Goal: Transaction & Acquisition: Purchase product/service

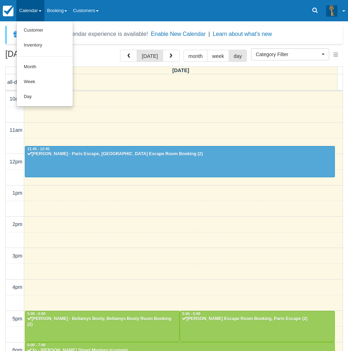
select select
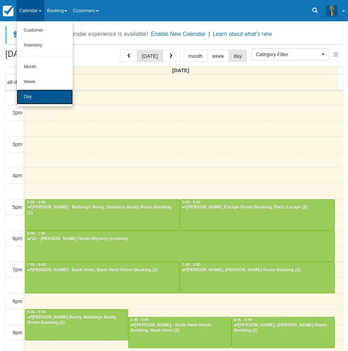
click at [44, 96] on link "Day" at bounding box center [45, 96] width 56 height 15
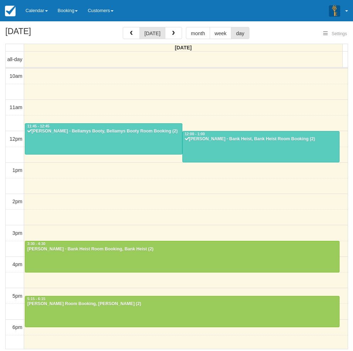
select select
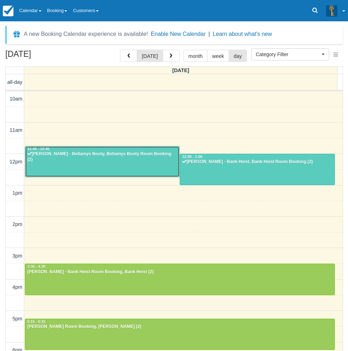
click at [95, 157] on div "[PERSON_NAME] - Bellamys Booty, Bellamys Booty Room Booking (2)" at bounding box center [102, 156] width 150 height 11
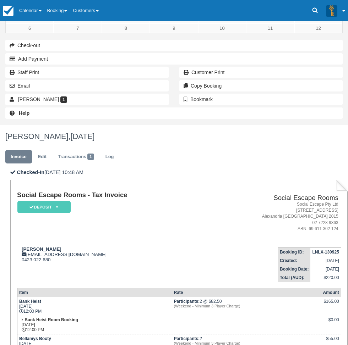
scroll to position [71, 0]
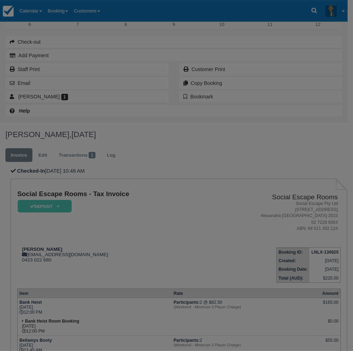
scroll to position [67, 0]
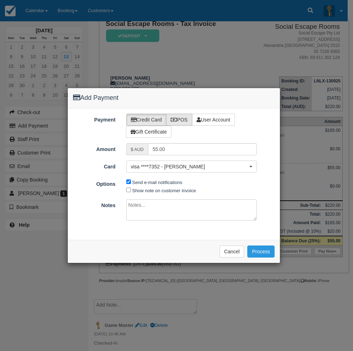
click at [178, 120] on label "POS" at bounding box center [179, 120] width 26 height 12
radio input "true"
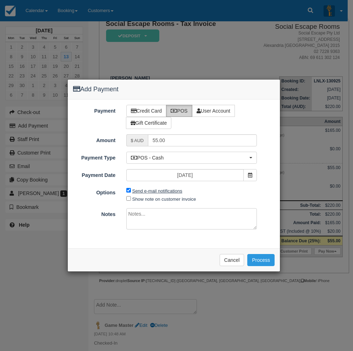
click at [155, 190] on label "Send e-mail notifications" at bounding box center [157, 190] width 50 height 5
click at [131, 190] on input "Send e-mail notifications" at bounding box center [128, 190] width 5 height 5
checkbox input "false"
click at [262, 260] on button "Process" at bounding box center [260, 260] width 27 height 12
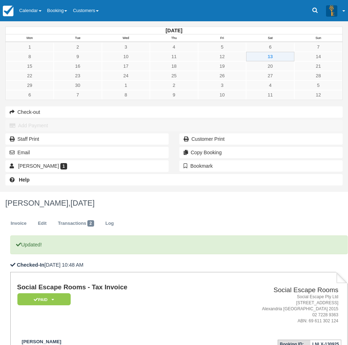
click at [37, 12] on link "Calendar" at bounding box center [30, 10] width 28 height 21
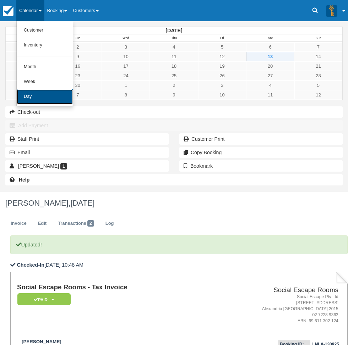
click at [45, 99] on link "Day" at bounding box center [45, 96] width 56 height 15
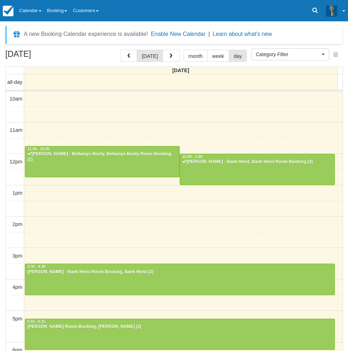
select select
click at [40, 11] on link "Calendar" at bounding box center [30, 10] width 28 height 21
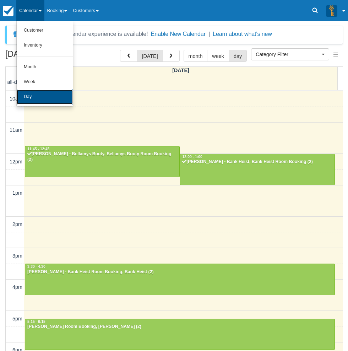
click at [51, 98] on link "Day" at bounding box center [45, 96] width 56 height 15
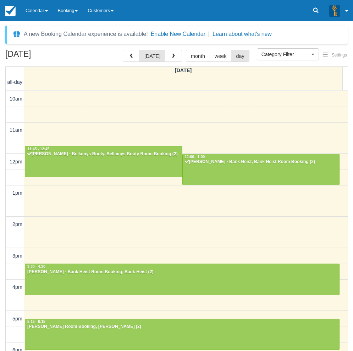
select select
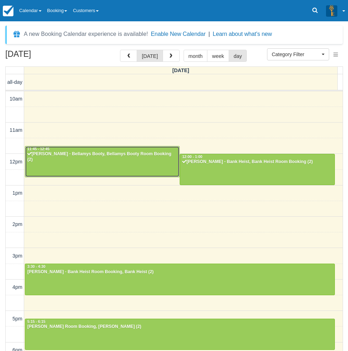
click at [133, 154] on div "Amir Ashamalla - Bellamys Booty, Bellamys Booty Room Booking (2)" at bounding box center [102, 156] width 150 height 11
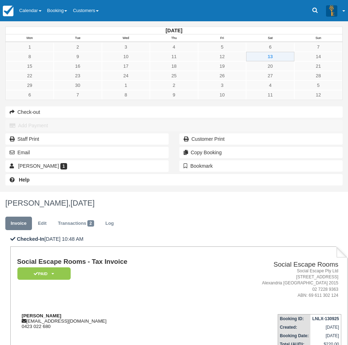
drag, startPoint x: 149, startPoint y: 146, endPoint x: 111, endPoint y: 145, distance: 38.0
click at [111, 313] on div "Amir Ashamalla amir_ashamalla@yahoo.com 0423 022 680" at bounding box center [110, 321] width 186 height 16
copy strong "Amir Ashamalla"
click at [42, 10] on span at bounding box center [40, 10] width 3 height 1
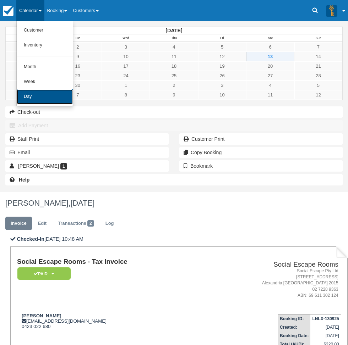
click at [49, 101] on link "Day" at bounding box center [45, 96] width 56 height 15
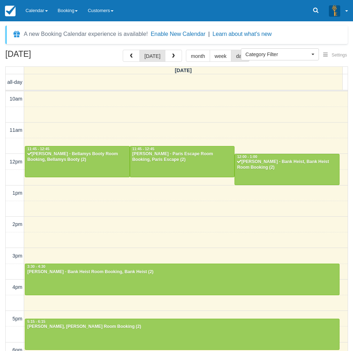
select select
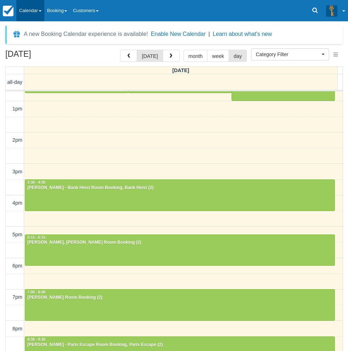
scroll to position [5, 0]
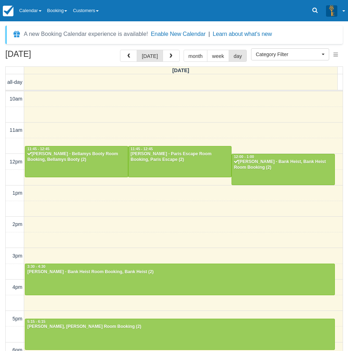
select select
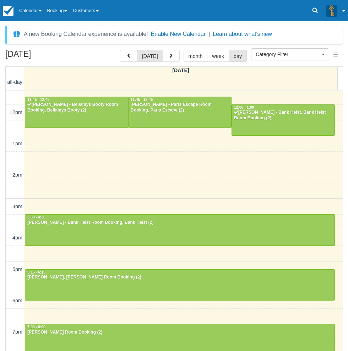
scroll to position [32, 0]
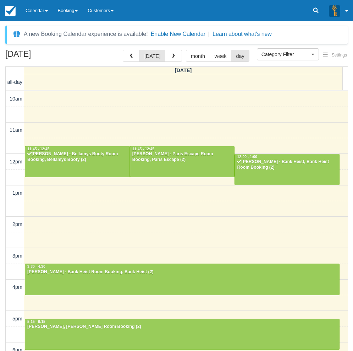
select select
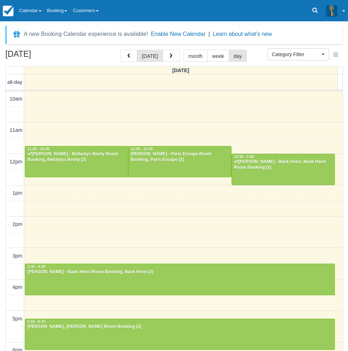
scroll to position [32, 0]
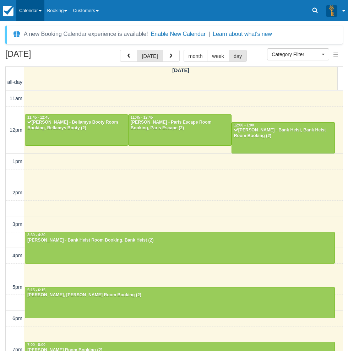
click at [43, 3] on link "Calendar" at bounding box center [30, 10] width 28 height 21
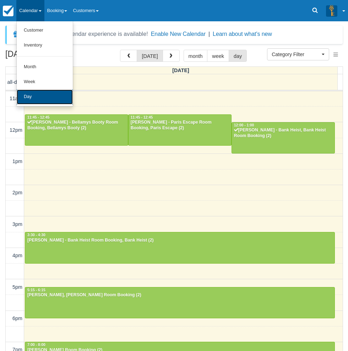
click at [51, 98] on link "Day" at bounding box center [45, 96] width 56 height 15
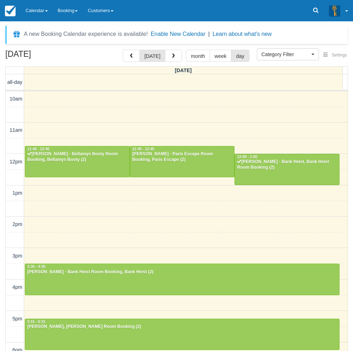
select select
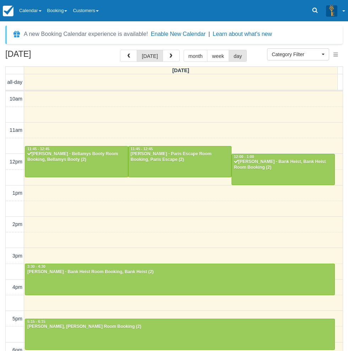
scroll to position [32, 0]
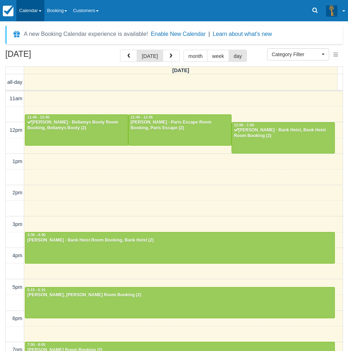
click at [33, 11] on link "Calendar" at bounding box center [30, 10] width 28 height 21
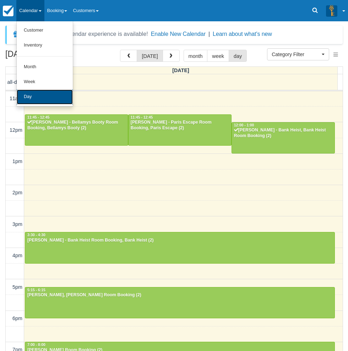
click at [45, 97] on link "Day" at bounding box center [45, 96] width 56 height 15
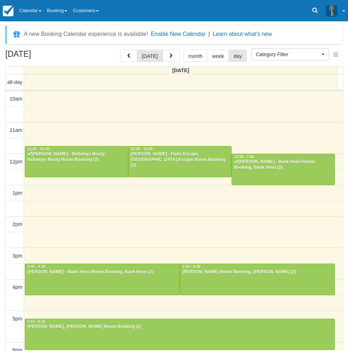
select select
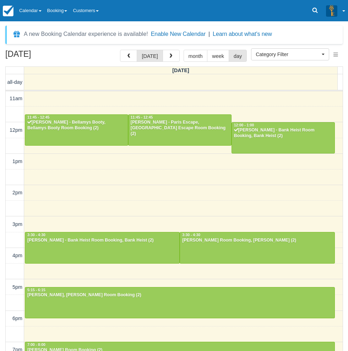
click at [40, 14] on link "Calendar" at bounding box center [30, 10] width 28 height 21
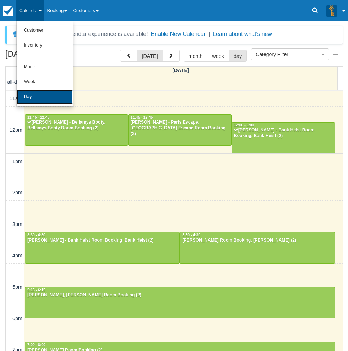
click at [54, 96] on link "Day" at bounding box center [45, 96] width 56 height 15
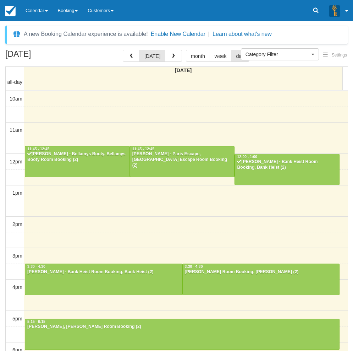
select select
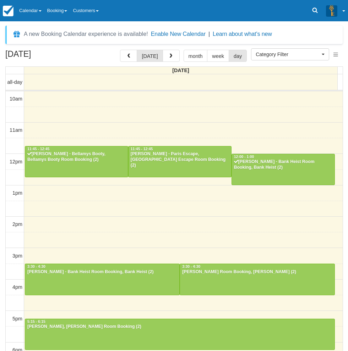
scroll to position [32, 0]
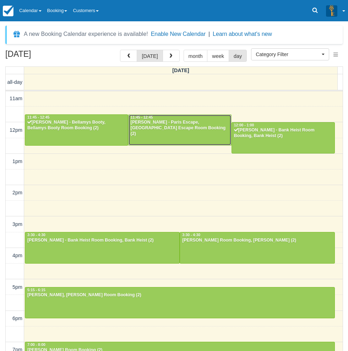
click at [170, 127] on div "[PERSON_NAME] - Paris Escape, [GEOGRAPHIC_DATA] Escape Room Booking (2)" at bounding box center [179, 128] width 99 height 17
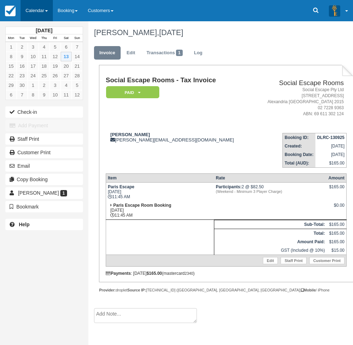
click at [36, 12] on link "Calendar" at bounding box center [37, 10] width 32 height 21
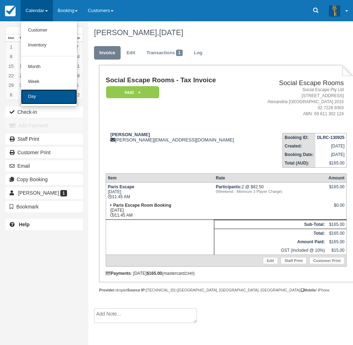
click at [38, 96] on link "Day" at bounding box center [49, 96] width 56 height 15
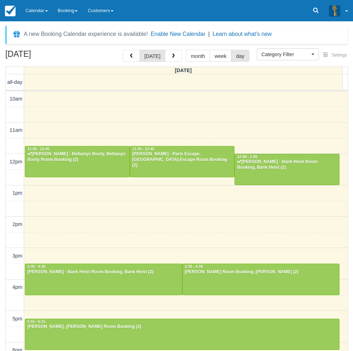
select select
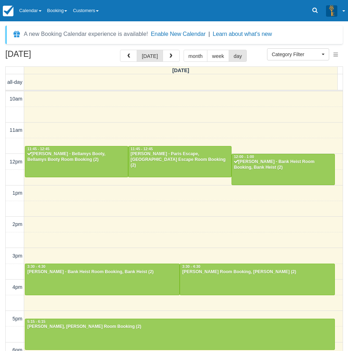
scroll to position [32, 0]
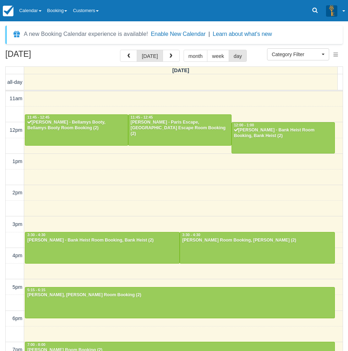
click at [43, 16] on link "Calendar" at bounding box center [30, 10] width 28 height 21
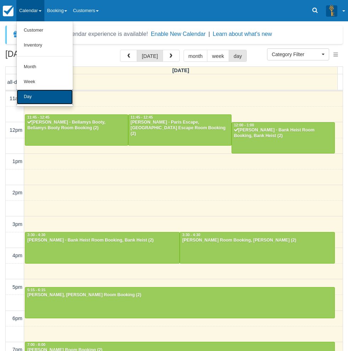
click at [46, 91] on link "Day" at bounding box center [45, 96] width 56 height 15
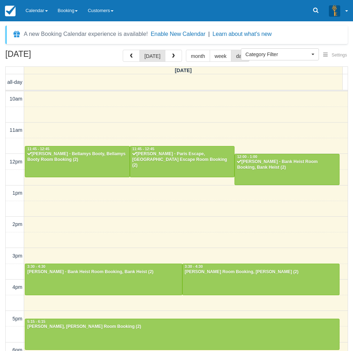
select select
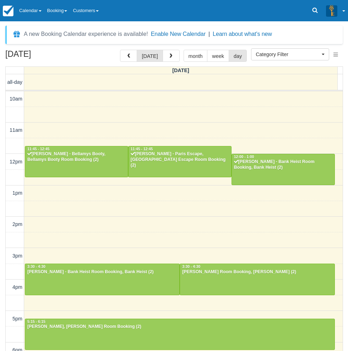
scroll to position [32, 0]
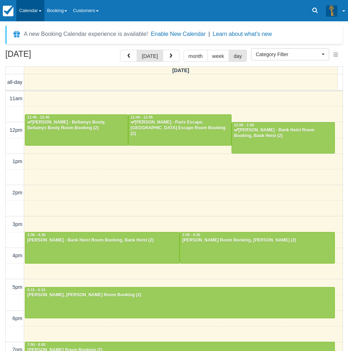
click at [44, 16] on link "Calendar" at bounding box center [30, 10] width 28 height 21
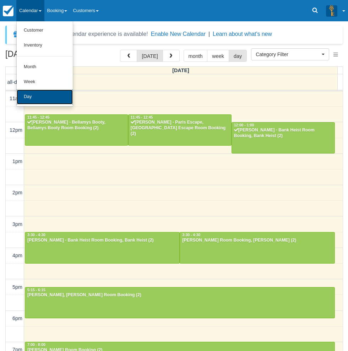
click at [39, 101] on link "Day" at bounding box center [45, 96] width 56 height 15
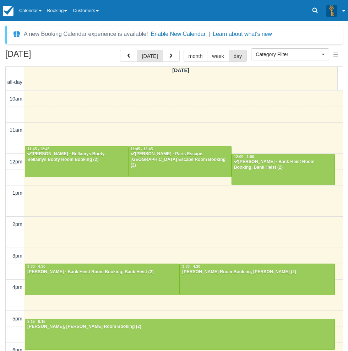
select select
